Goal: Task Accomplishment & Management: Manage account settings

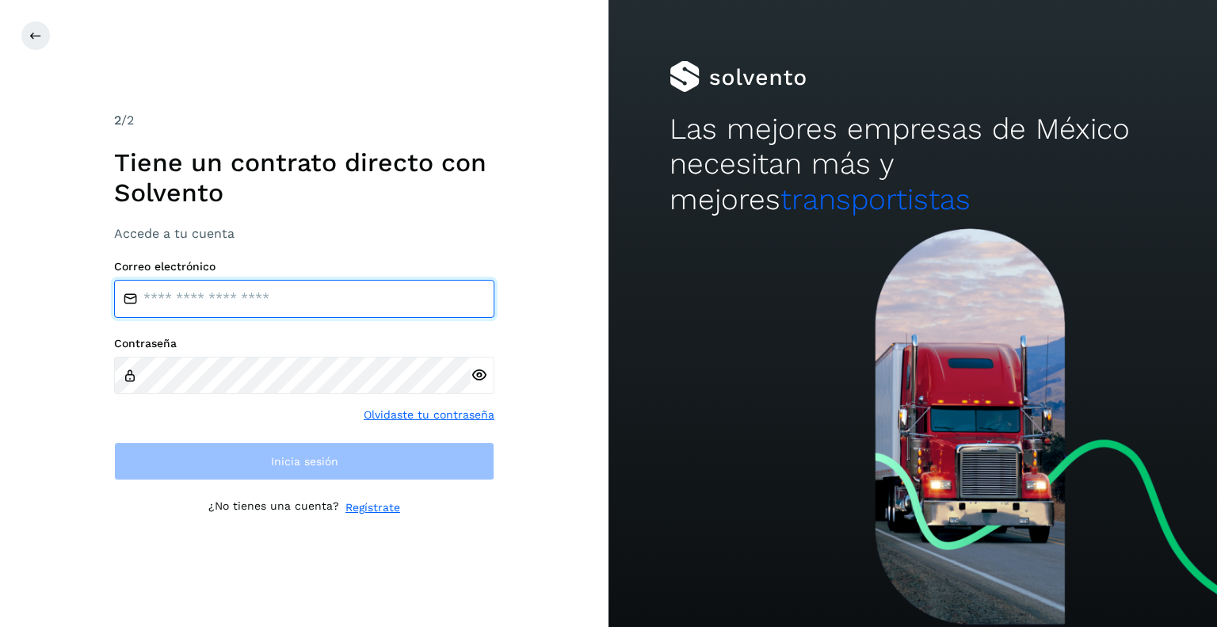
type input "**********"
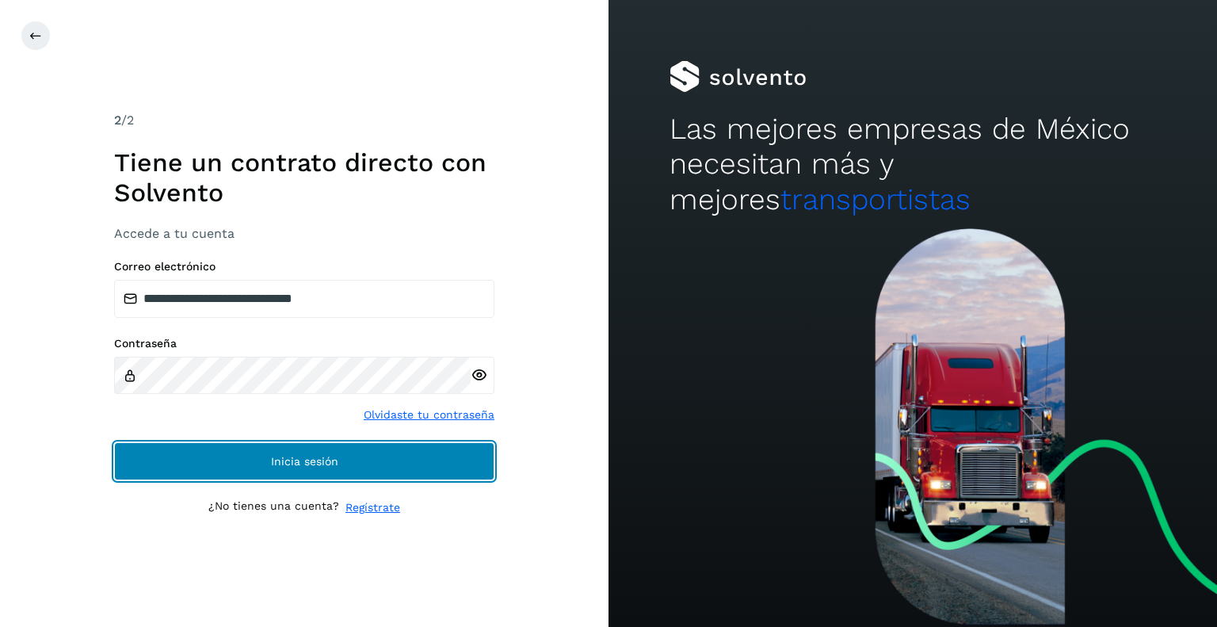
click at [304, 456] on span "Inicia sesión" at bounding box center [304, 461] width 67 height 11
